Goal: Task Accomplishment & Management: Complete application form

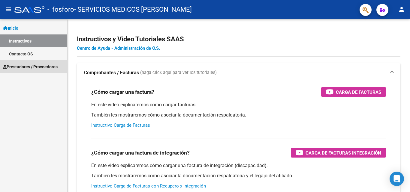
click at [23, 68] on span "Prestadores / Proveedores" at bounding box center [30, 67] width 55 height 7
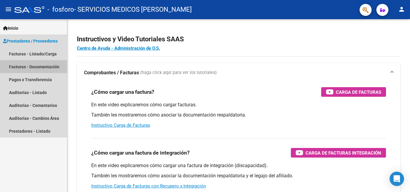
click at [20, 67] on link "Facturas - Documentación" at bounding box center [33, 66] width 67 height 13
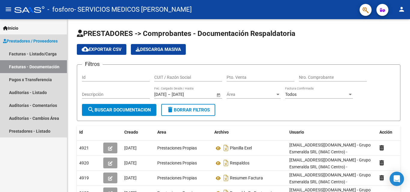
click at [43, 65] on link "Facturas - Documentación" at bounding box center [33, 66] width 67 height 13
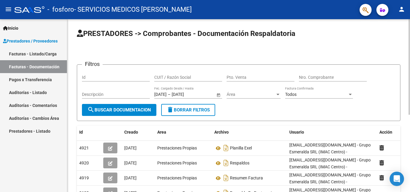
click at [403, 0] on html "menu - fosforo - SERVICIOS MEDICOS ESMERALDA S. R. L. person Inicio Instructivo…" at bounding box center [205, 96] width 410 height 192
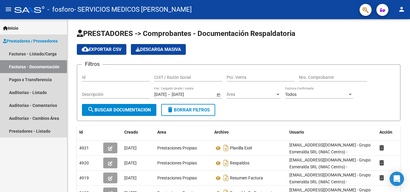
click at [21, 41] on span "Prestadores / Proveedores" at bounding box center [30, 41] width 55 height 7
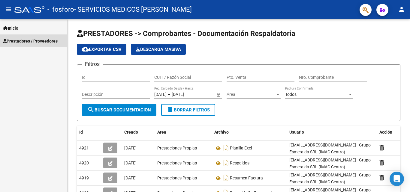
click at [21, 41] on span "Prestadores / Proveedores" at bounding box center [30, 41] width 55 height 7
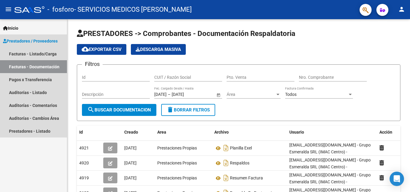
click at [19, 66] on link "Facturas - Documentación" at bounding box center [33, 66] width 67 height 13
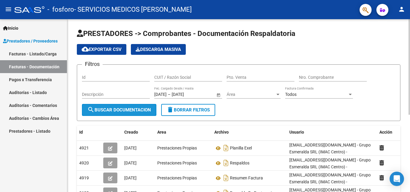
click at [115, 110] on span "search Buscar Documentacion" at bounding box center [119, 109] width 64 height 5
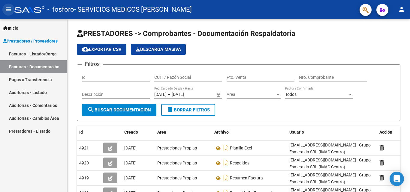
click at [10, 10] on mat-icon "menu" at bounding box center [8, 9] width 7 height 7
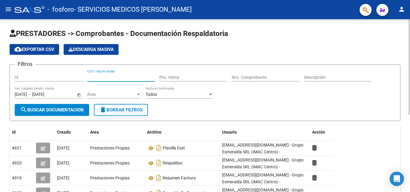
click at [117, 75] on input "CUIT / Razón Social" at bounding box center [121, 77] width 68 height 5
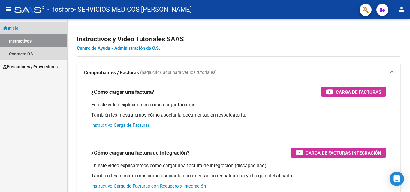
click at [10, 28] on span "Inicio" at bounding box center [10, 28] width 15 height 7
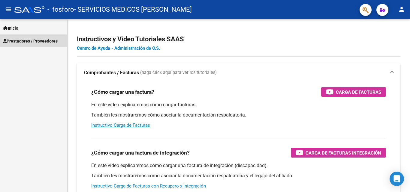
click at [15, 42] on span "Prestadores / Proveedores" at bounding box center [30, 41] width 55 height 7
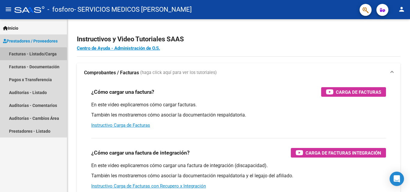
click at [17, 53] on link "Facturas - Listado/Carga" at bounding box center [33, 53] width 67 height 13
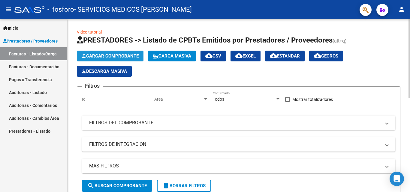
click at [109, 53] on span "Cargar Comprobante" at bounding box center [110, 55] width 57 height 5
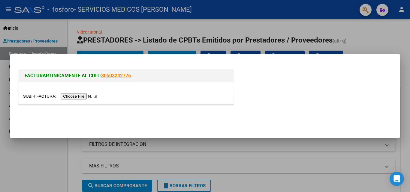
click at [80, 97] on input "file" at bounding box center [61, 96] width 76 height 6
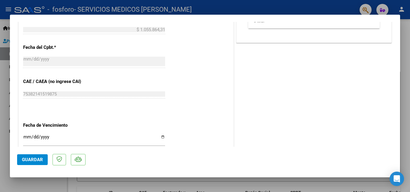
scroll to position [284, 0]
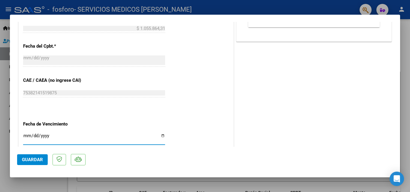
click at [162, 136] on input "Ingresar la fecha" at bounding box center [94, 139] width 142 height 10
type input "[DATE]"
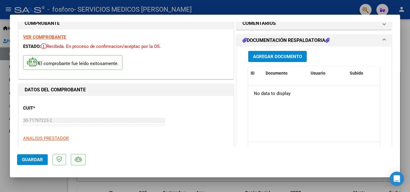
scroll to position [10, 0]
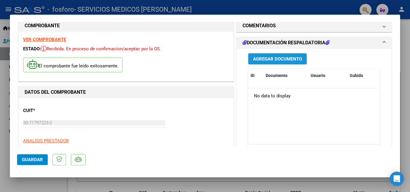
click at [281, 58] on span "Agregar Documento" at bounding box center [277, 58] width 49 height 5
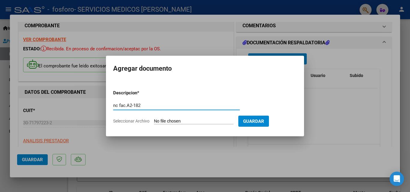
type input "nc fac.A2-182"
click at [138, 122] on span "Seleccionar Archivo" at bounding box center [131, 121] width 36 height 5
click at [154, 122] on input "Seleccionar Archivo" at bounding box center [194, 122] width 80 height 6
type input "C:\fakepath\nc_FacturaElectronica.pdf"
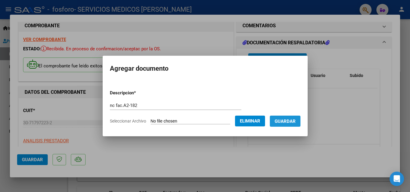
click at [301, 120] on button "Guardar" at bounding box center [285, 121] width 31 height 11
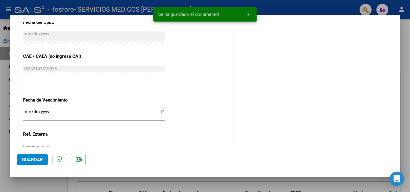
scroll to position [355, 0]
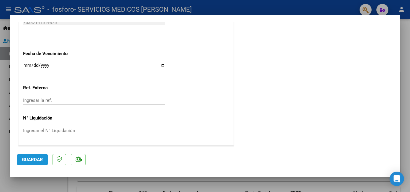
click at [32, 159] on span "Guardar" at bounding box center [32, 159] width 21 height 5
